Goal: Transaction & Acquisition: Purchase product/service

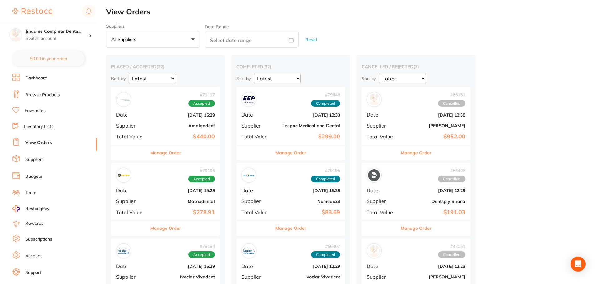
click at [43, 96] on link "Browse Products" at bounding box center [42, 95] width 35 height 6
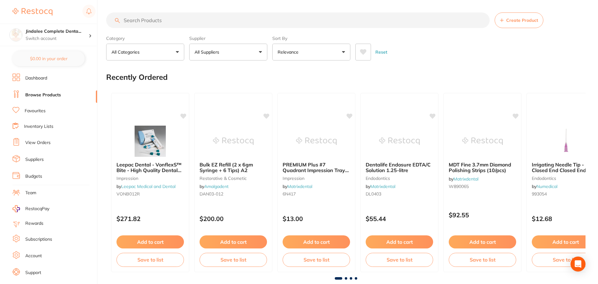
click at [143, 22] on input "search" at bounding box center [297, 20] width 383 height 16
click at [185, 20] on input "search" at bounding box center [297, 20] width 383 height 16
paste input "Garmers Clamp"
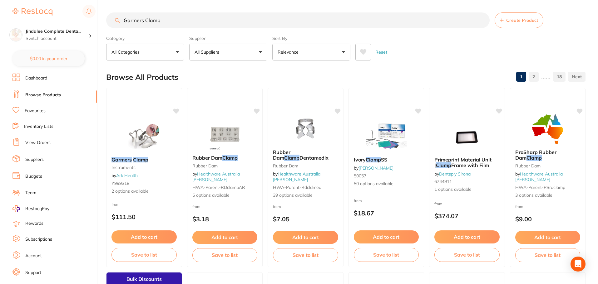
drag, startPoint x: 172, startPoint y: 20, endPoint x: 81, endPoint y: 16, distance: 90.6
click at [82, 16] on div "$39.90 Jindalee Complete Denta... Switch account Jindalee Complete Dental $0.00…" at bounding box center [299, 142] width 598 height 284
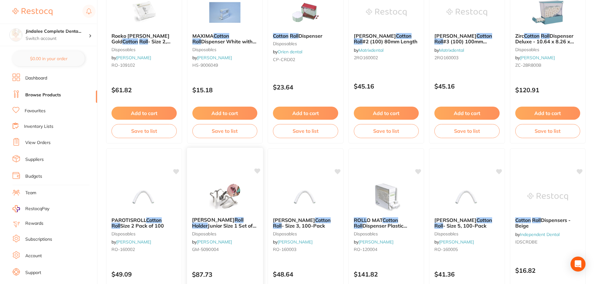
scroll to position [531, 0]
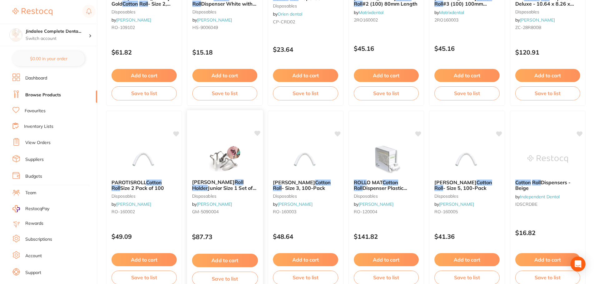
click at [243, 181] on span at bounding box center [243, 182] width 0 height 6
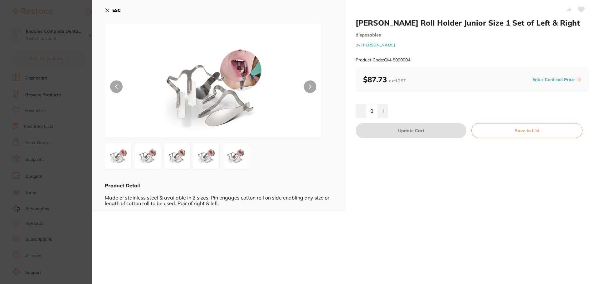
click at [311, 86] on icon at bounding box center [310, 87] width 2 height 4
click at [307, 88] on button at bounding box center [310, 87] width 12 height 12
click at [105, 9] on icon at bounding box center [107, 10] width 5 height 5
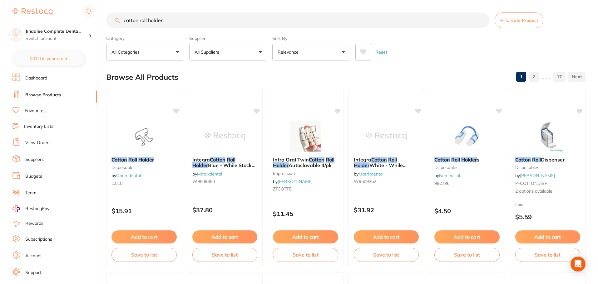
drag, startPoint x: 168, startPoint y: 18, endPoint x: 73, endPoint y: 2, distance: 96.8
click at [87, 22] on div "$39.90 Jindalee Complete Denta... Switch account Jindalee Complete Dental $0.00…" at bounding box center [299, 142] width 598 height 284
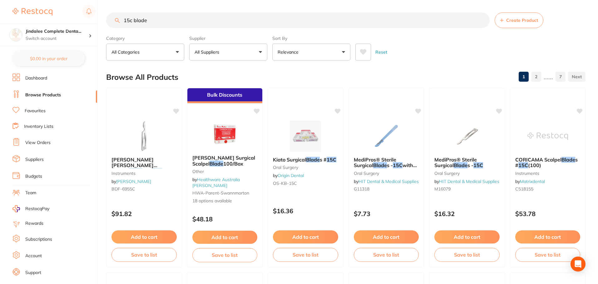
drag, startPoint x: 223, startPoint y: 19, endPoint x: 63, endPoint y: 14, distance: 160.5
click at [63, 14] on div "$39.90 Jindalee Complete Denta... Switch account Jindalee Complete Dental $0.00…" at bounding box center [299, 142] width 598 height 284
type input "u"
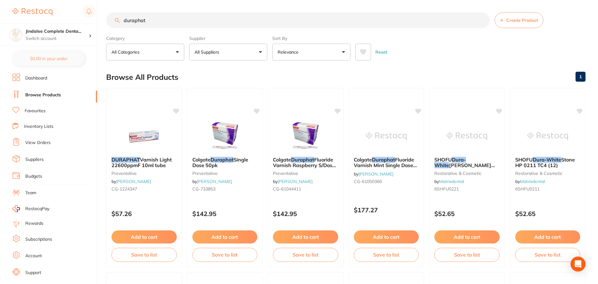
drag, startPoint x: 152, startPoint y: 21, endPoint x: 65, endPoint y: 10, distance: 87.4
click at [66, 10] on div "$39.90 Jindalee Complete Denta... Switch account Jindalee Complete Dental $0.00…" at bounding box center [299, 142] width 598 height 284
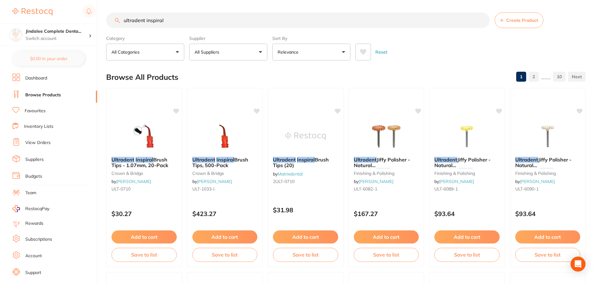
drag, startPoint x: 184, startPoint y: 21, endPoint x: 4, endPoint y: 20, distance: 180.4
click at [4, 21] on div "$39.90 Jindalee Complete Denta... Switch account Jindalee Complete Dental $0.00…" at bounding box center [299, 142] width 598 height 284
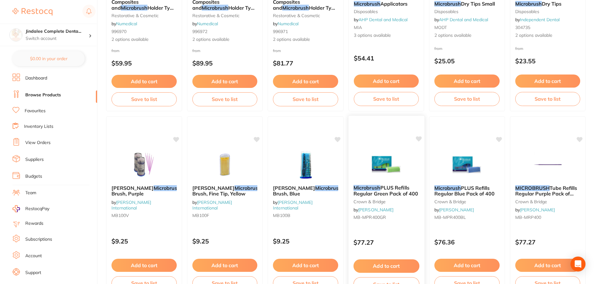
scroll to position [406, 0]
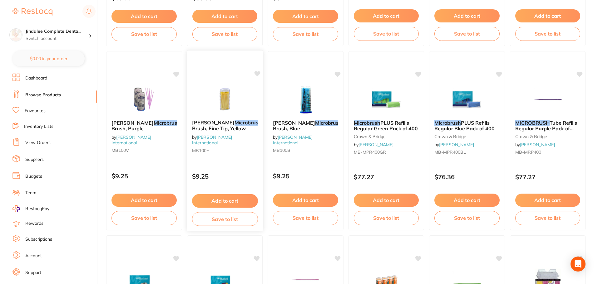
click at [231, 125] on span "Applicator Brush, Fine Tip, Yellow" at bounding box center [239, 126] width 94 height 12
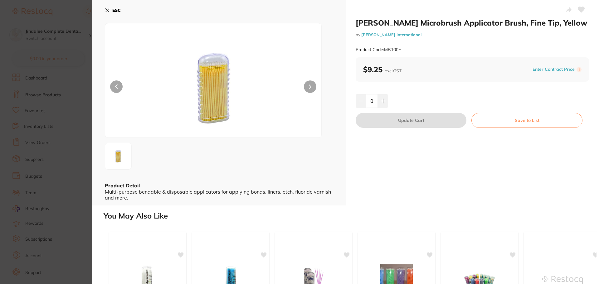
click at [310, 83] on button at bounding box center [310, 87] width 12 height 12
click at [312, 86] on button at bounding box center [310, 87] width 12 height 12
click at [317, 270] on img at bounding box center [313, 280] width 41 height 32
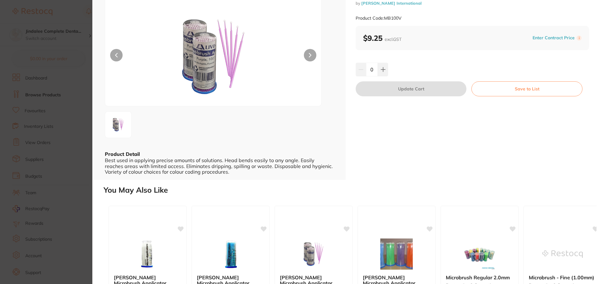
scroll to position [94, 0]
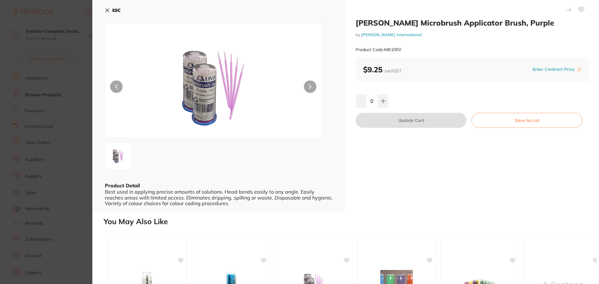
click at [110, 10] on button "ESC" at bounding box center [113, 10] width 16 height 11
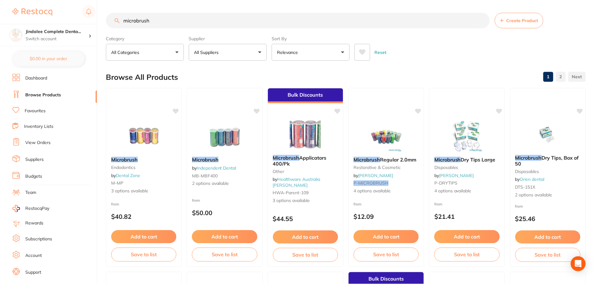
scroll to position [406, 0]
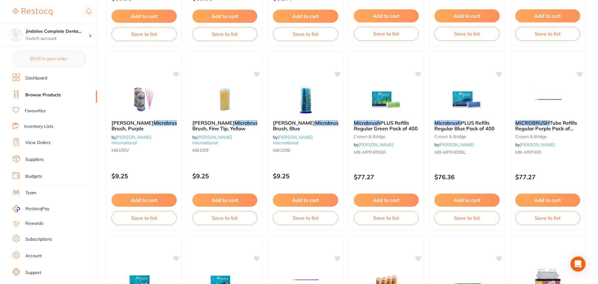
click at [227, 127] on span "Applicator Brush, Fine Tip, Yellow" at bounding box center [238, 126] width 93 height 12
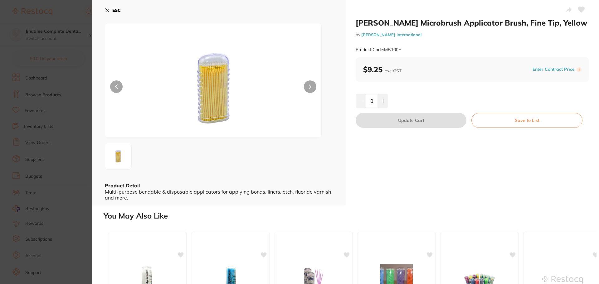
click at [107, 10] on icon at bounding box center [107, 10] width 3 height 3
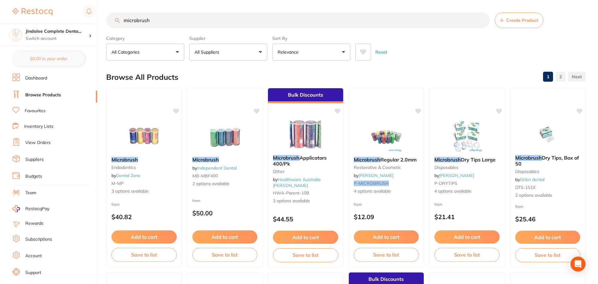
click at [159, 22] on input "microbrush" at bounding box center [297, 20] width 383 height 16
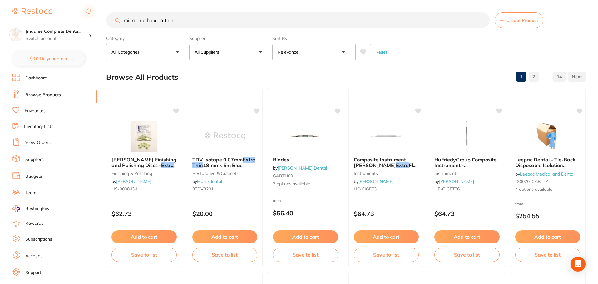
drag, startPoint x: 182, startPoint y: 18, endPoint x: 61, endPoint y: 0, distance: 122.5
click at [64, 4] on div "$39.90 Jindalee Complete Denta... Switch account Jindalee Complete Dental $0.00…" at bounding box center [299, 142] width 598 height 284
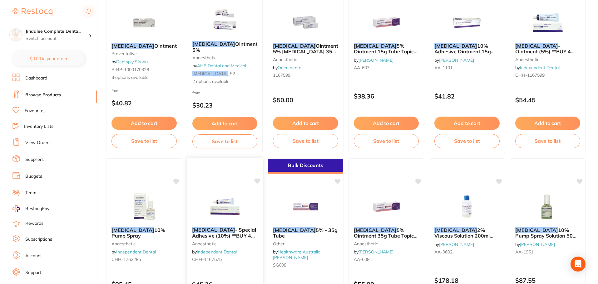
scroll to position [125, 0]
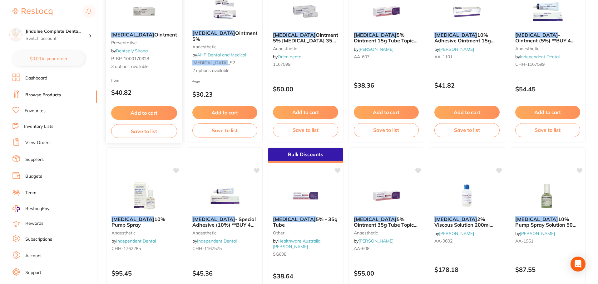
click at [132, 33] on em "[MEDICAL_DATA]" at bounding box center [132, 35] width 43 height 6
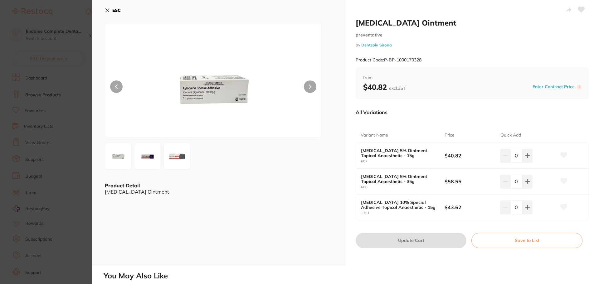
click at [455, 182] on b "$58.55" at bounding box center [470, 181] width 50 height 7
click at [113, 11] on b "ESC" at bounding box center [116, 10] width 8 height 6
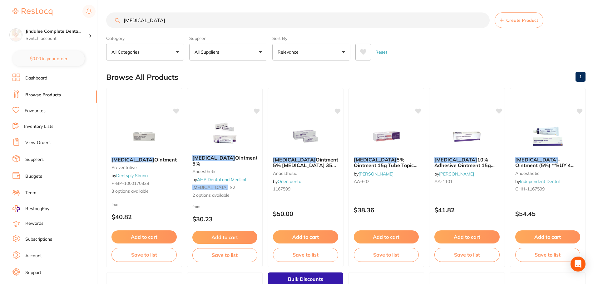
click at [195, 23] on input "[MEDICAL_DATA]" at bounding box center [297, 20] width 383 height 16
type input "[MEDICAL_DATA] 10"
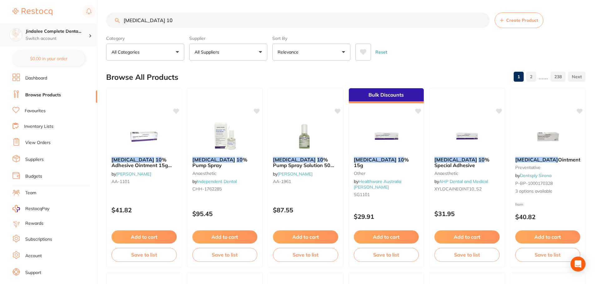
drag, startPoint x: 186, startPoint y: 18, endPoint x: 76, endPoint y: 26, distance: 109.8
click at [86, 26] on div "$39.90 Jindalee Complete Denta... Switch account Jindalee Complete Dental $0.00…" at bounding box center [299, 142] width 598 height 284
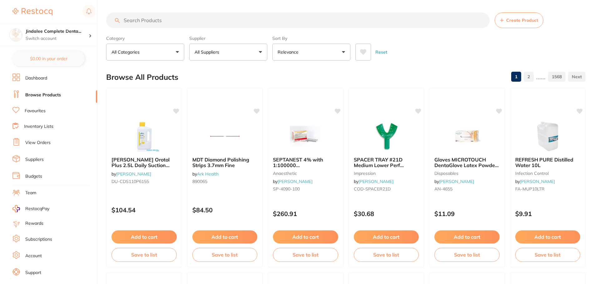
click at [144, 23] on input "search" at bounding box center [297, 20] width 383 height 16
paste input "Microbrush X"
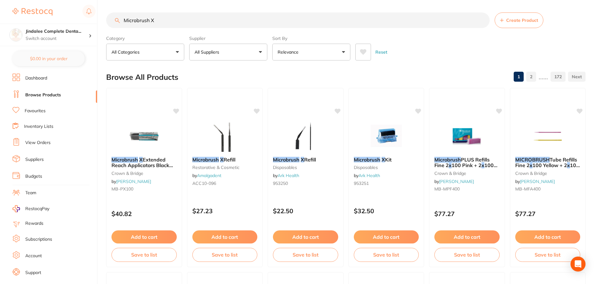
type input "Microbrush X"
click at [225, 238] on button "Add to cart" at bounding box center [225, 237] width 66 height 13
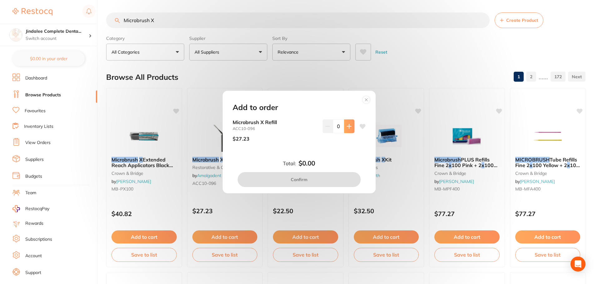
click at [351, 129] on button at bounding box center [349, 127] width 10 height 14
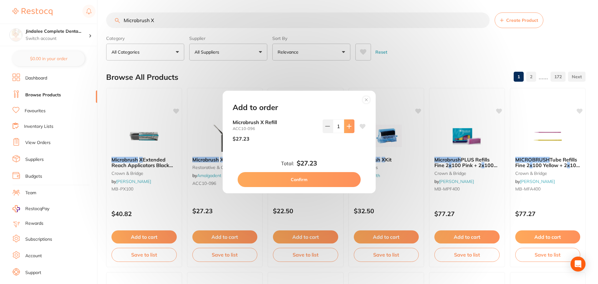
click at [351, 129] on button at bounding box center [349, 127] width 10 height 14
type input "5"
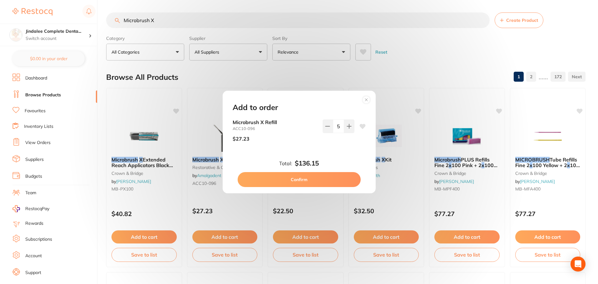
click at [295, 185] on button "Confirm" at bounding box center [299, 179] width 123 height 15
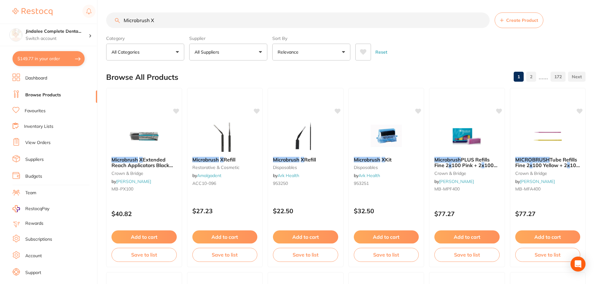
click at [45, 58] on button "$149.77 in your order" at bounding box center [48, 58] width 72 height 15
checkbox input "true"
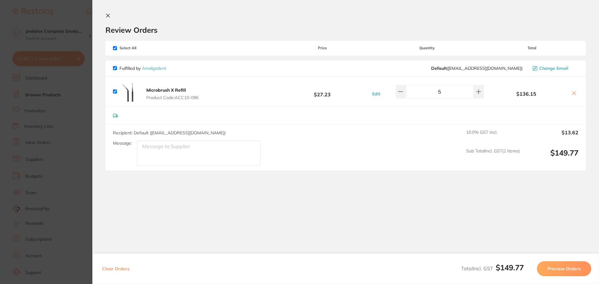
click at [561, 267] on button "Preview Orders" at bounding box center [564, 269] width 54 height 15
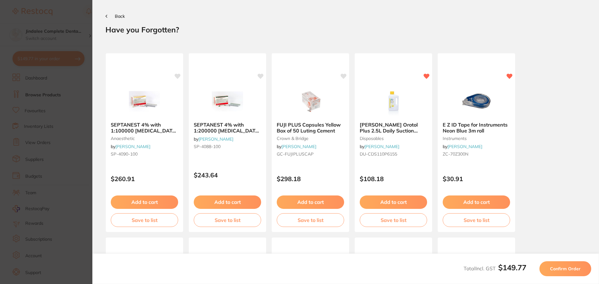
click at [111, 17] on button "Back" at bounding box center [115, 16] width 19 height 5
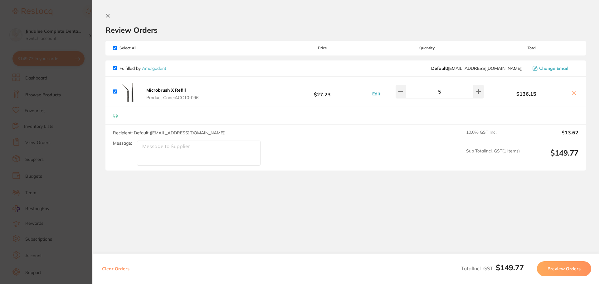
click at [115, 116] on icon at bounding box center [115, 116] width 5 height 4
click at [107, 16] on icon at bounding box center [108, 15] width 5 height 5
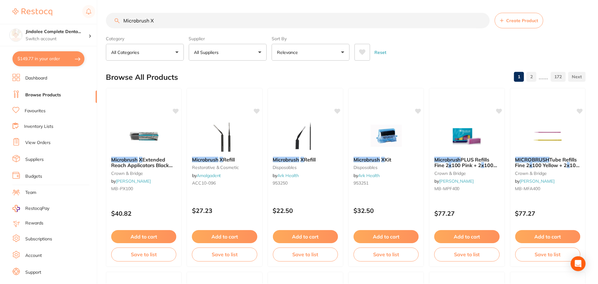
scroll to position [2, 0]
